Goal: Check status

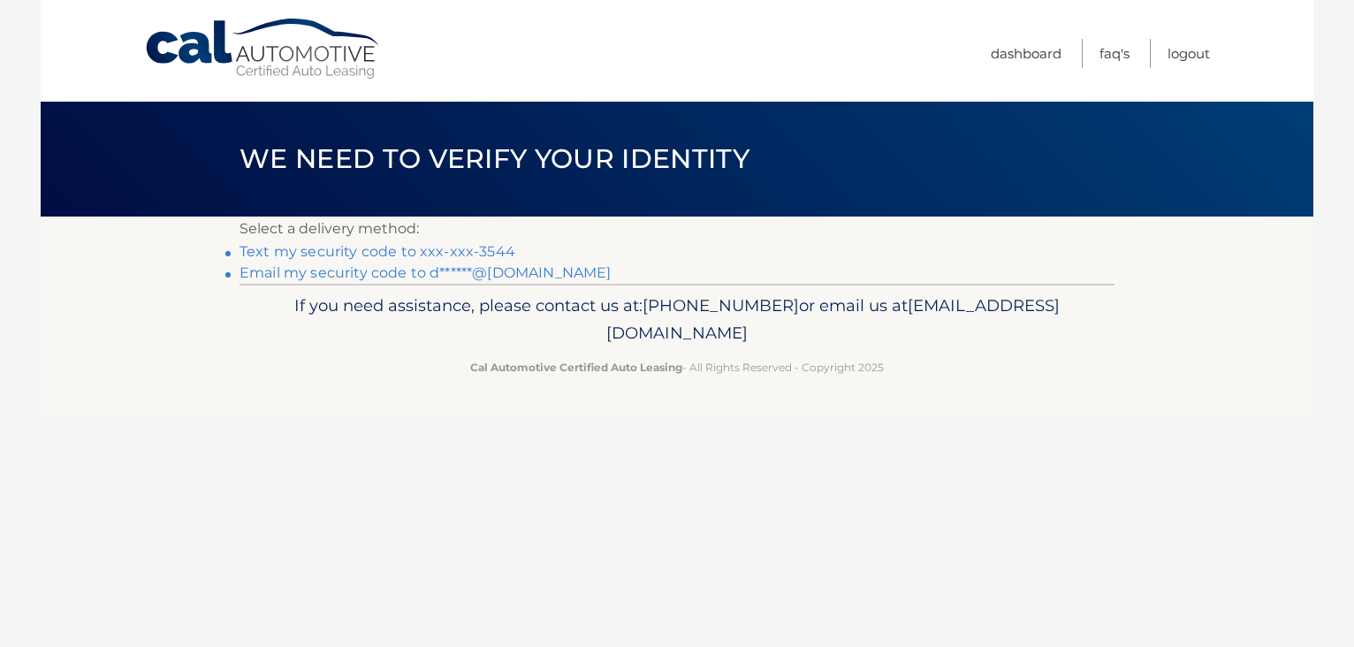
click at [495, 250] on link "Text my security code to xxx-xxx-3544" at bounding box center [378, 251] width 276 height 17
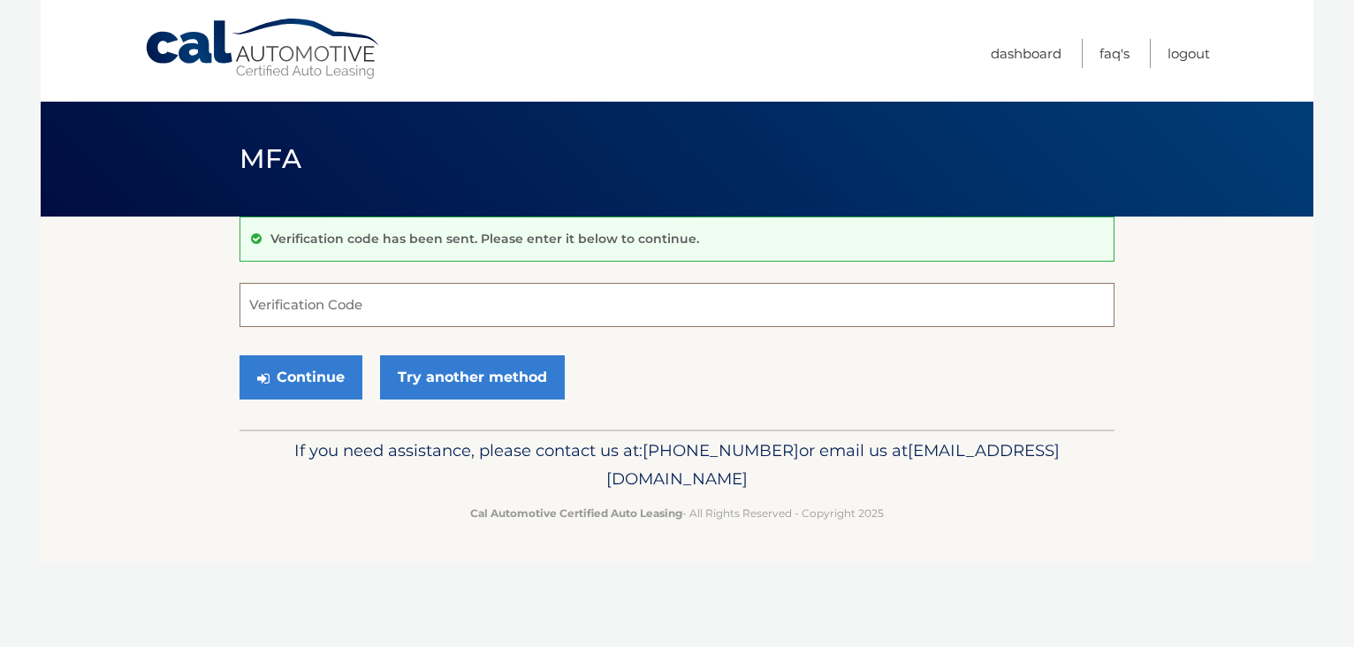
click at [476, 295] on input "Verification Code" at bounding box center [677, 305] width 875 height 44
type input "117148"
click at [325, 370] on button "Continue" at bounding box center [301, 377] width 123 height 44
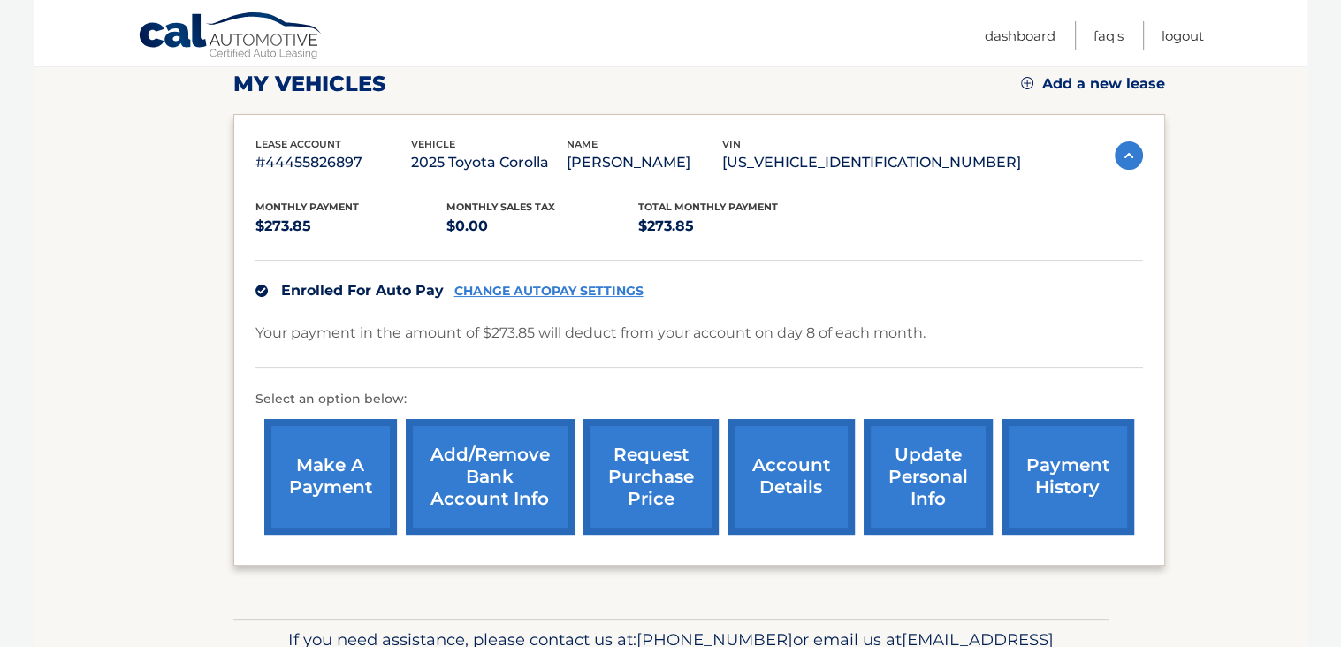
scroll to position [254, 0]
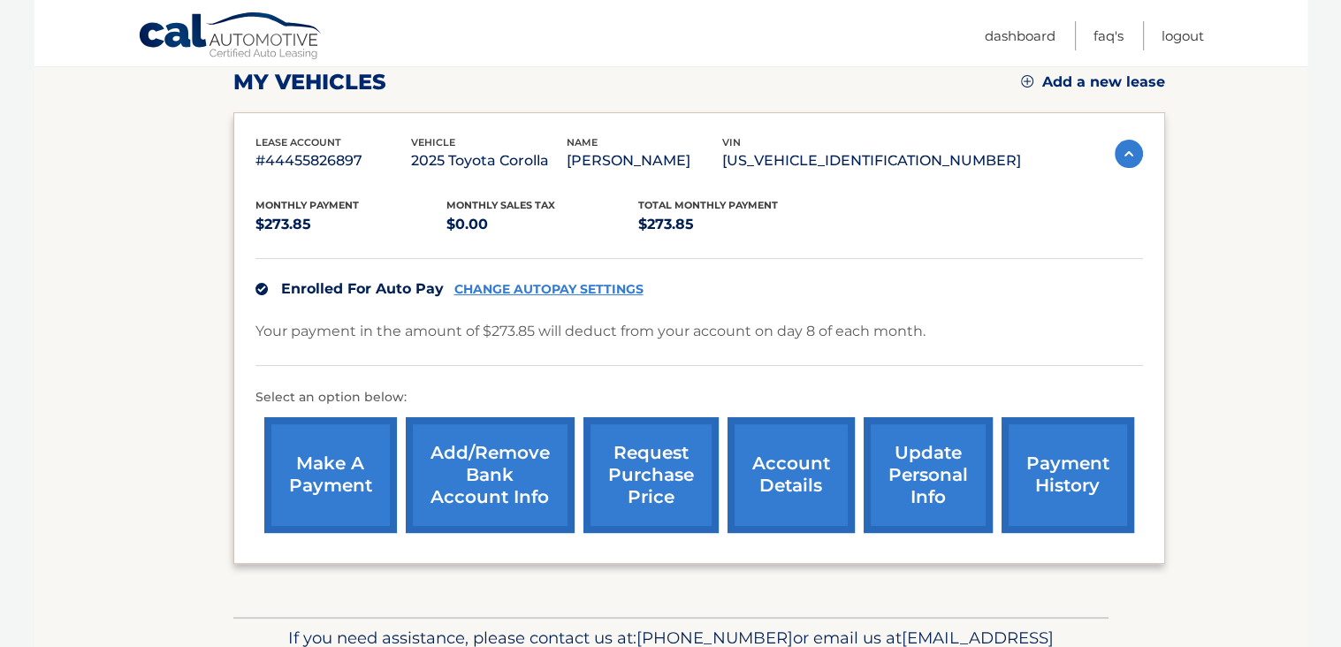
click at [796, 438] on link "account details" at bounding box center [790, 475] width 127 height 116
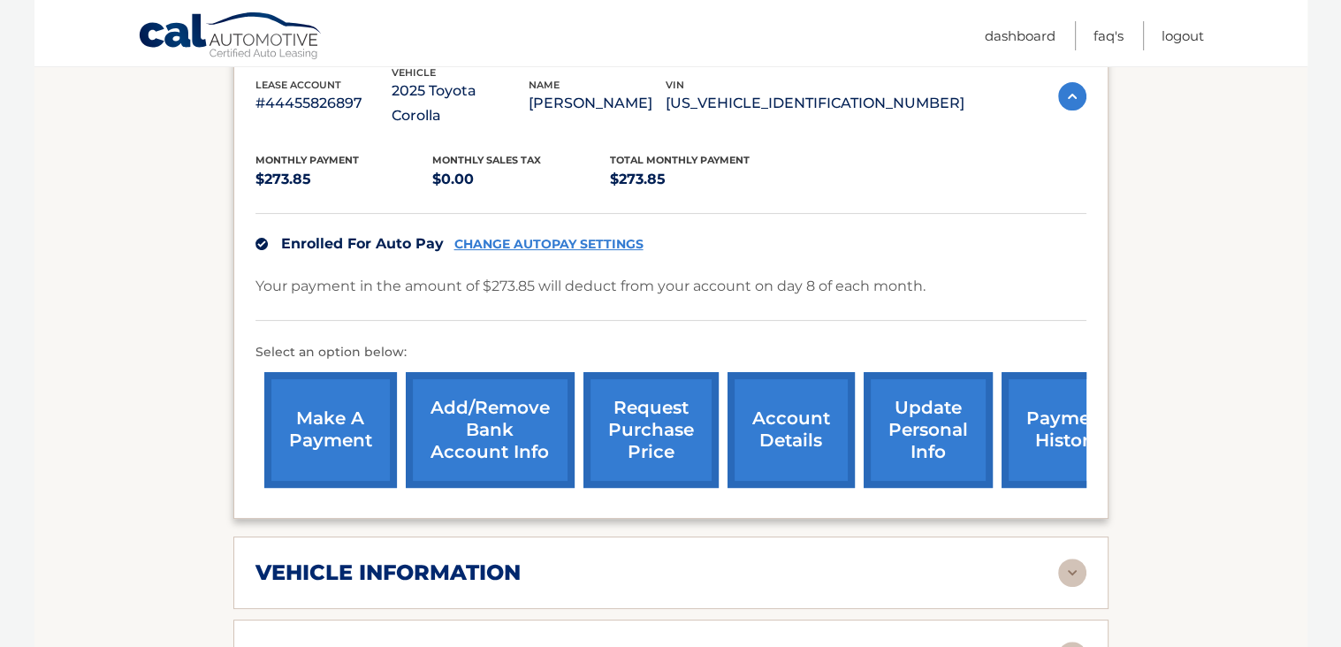
scroll to position [349, 0]
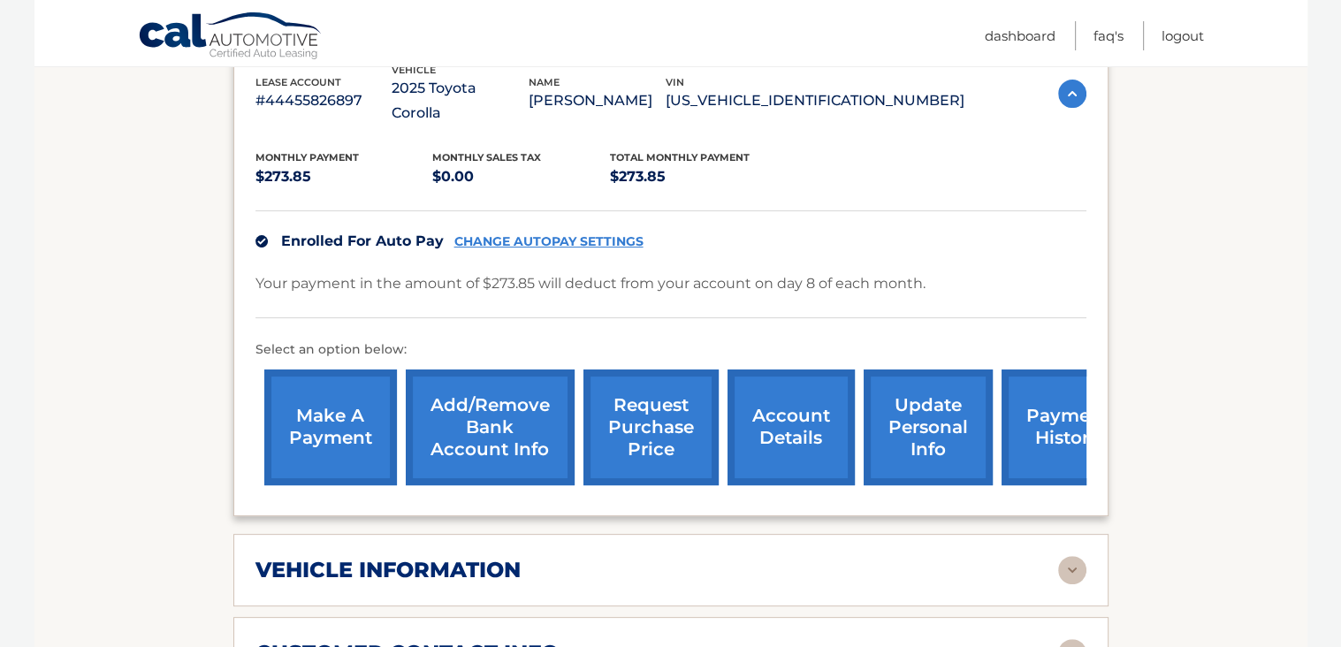
click at [1055, 390] on link "payment history" at bounding box center [1067, 427] width 133 height 116
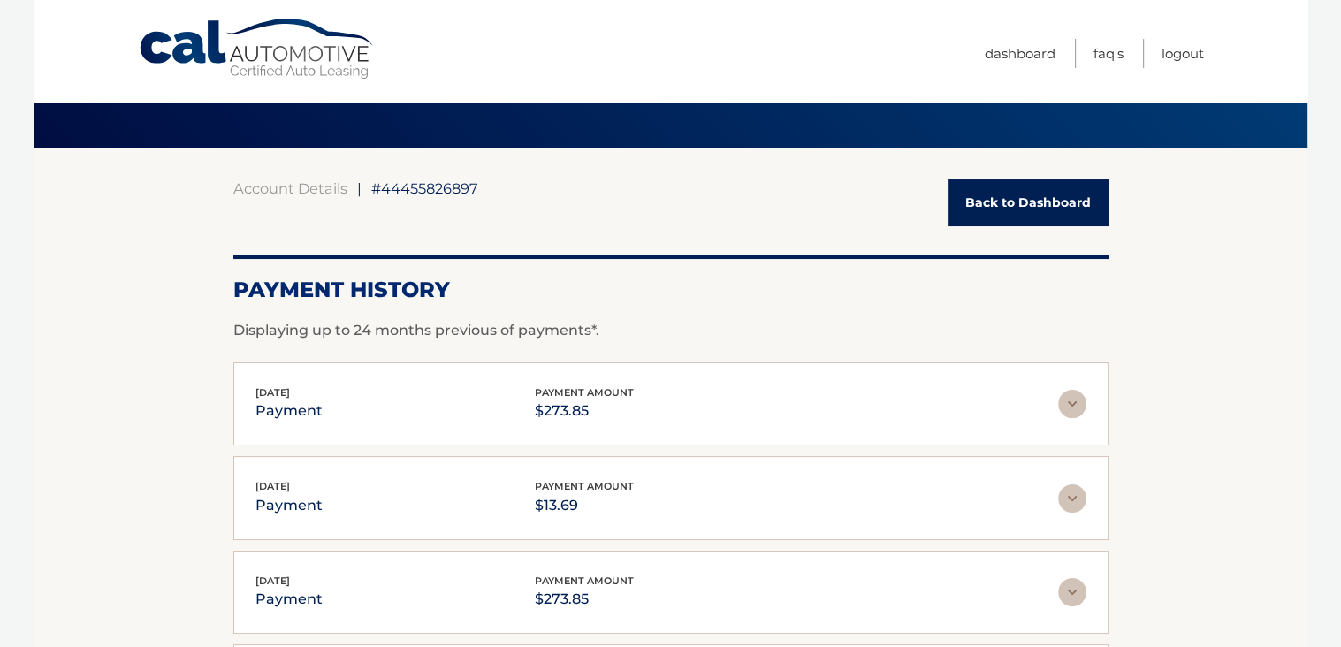
scroll to position [28, 0]
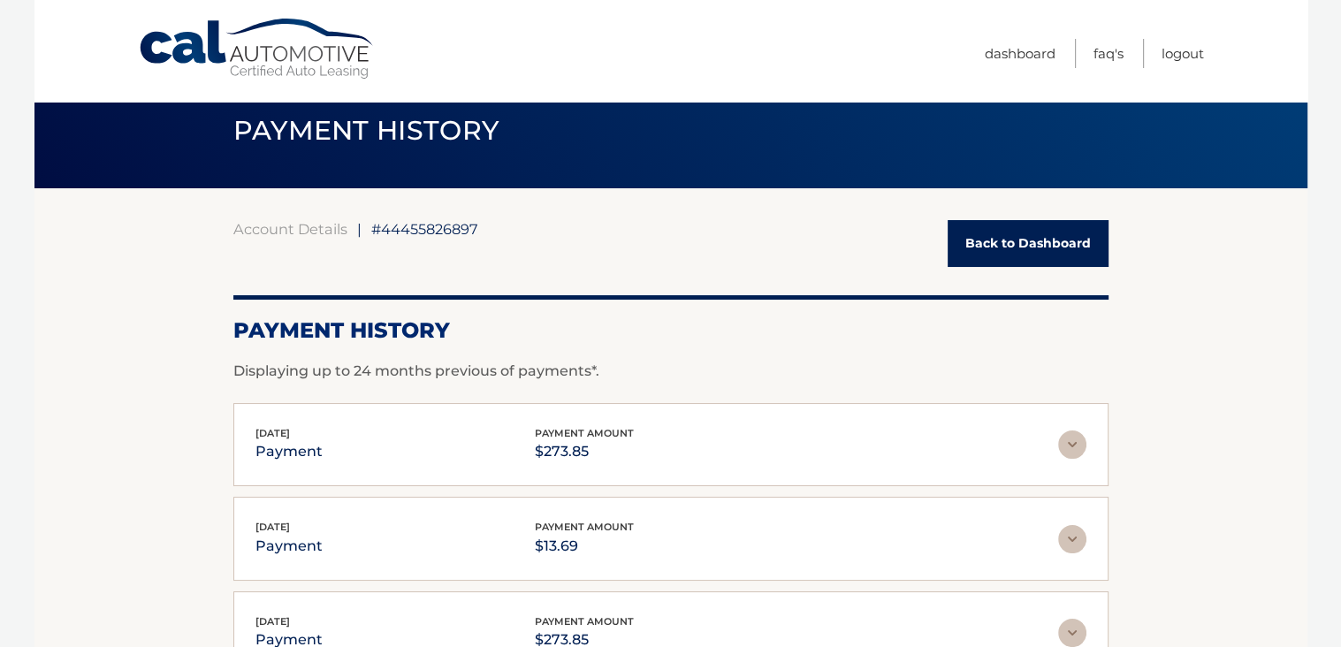
click at [968, 244] on link "Back to Dashboard" at bounding box center [1028, 243] width 161 height 47
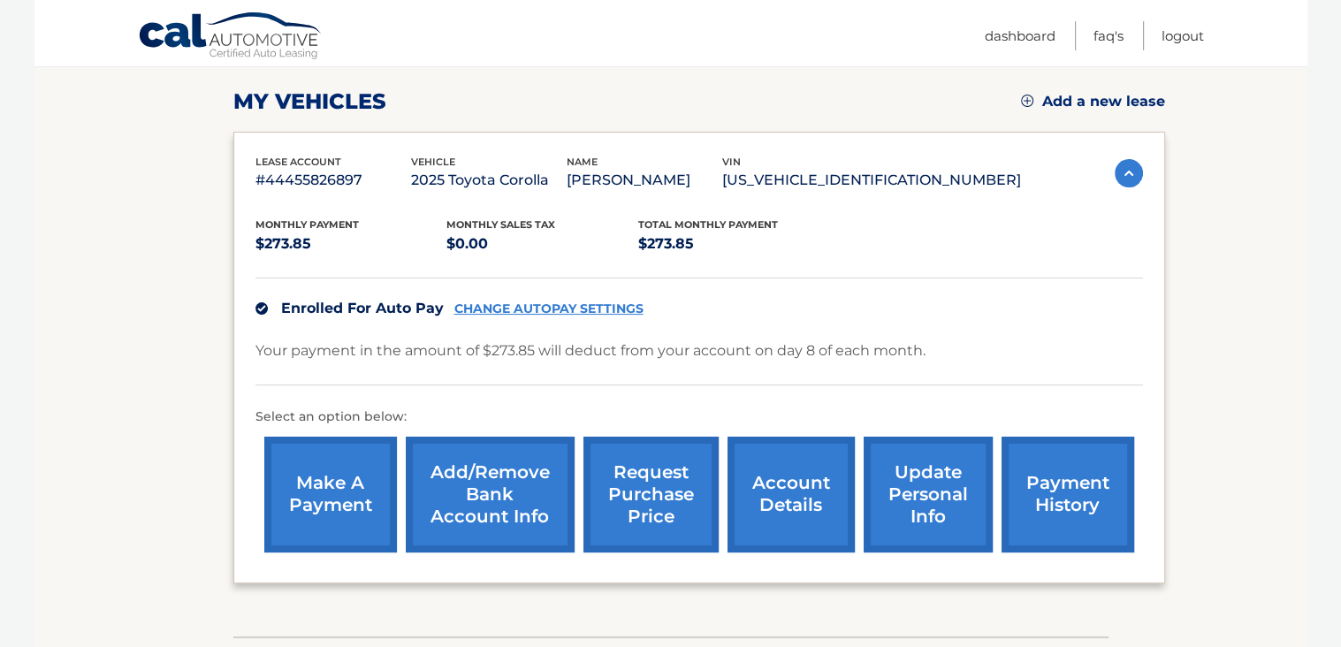
scroll to position [202, 0]
